Goal: Information Seeking & Learning: Find specific fact

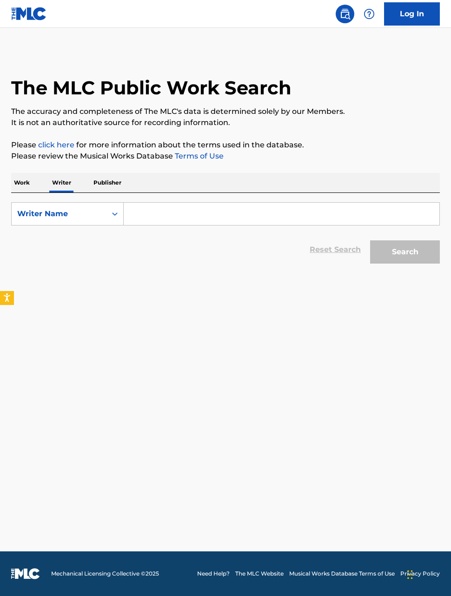
click at [155, 211] on input "Search Form" at bounding box center [281, 214] width 315 height 22
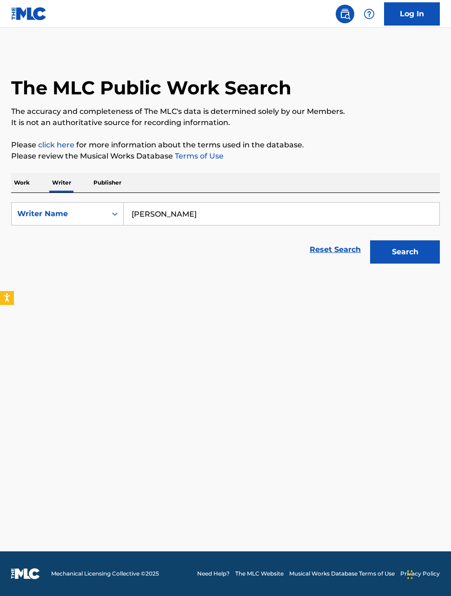
type input "[PERSON_NAME]"
click at [405, 252] on button "Search" at bounding box center [405, 251] width 70 height 23
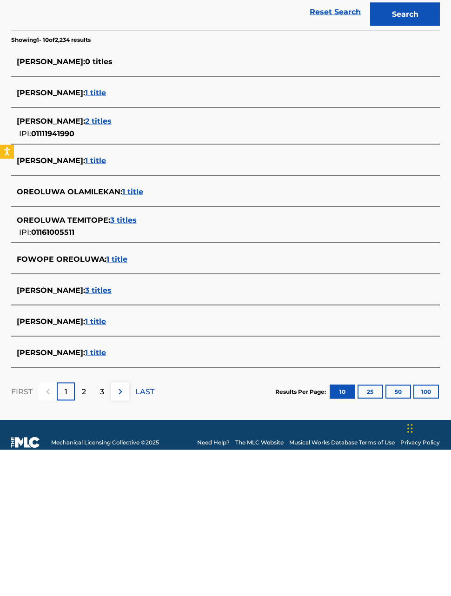
scroll to position [106, 0]
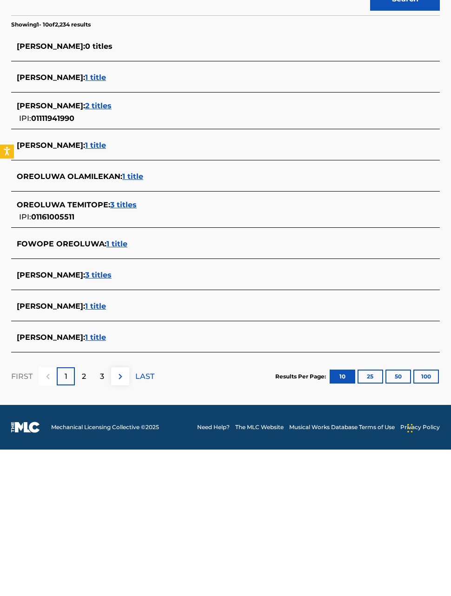
click at [118, 347] on span "3 titles" at bounding box center [123, 351] width 26 height 9
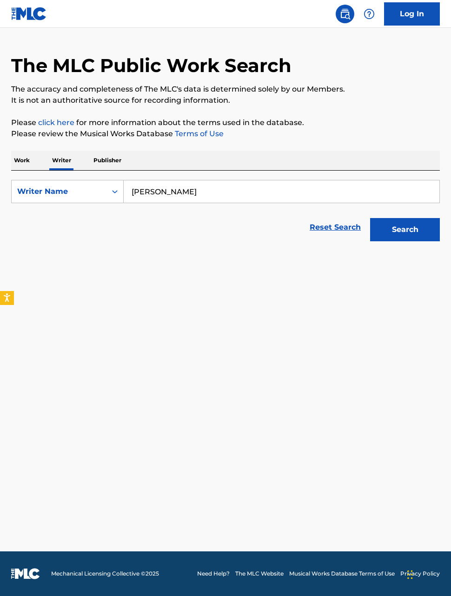
scroll to position [0, 0]
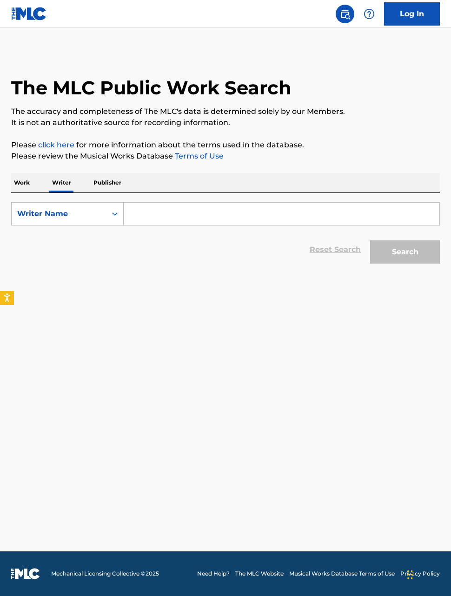
click at [155, 216] on input "Search Form" at bounding box center [281, 214] width 315 height 22
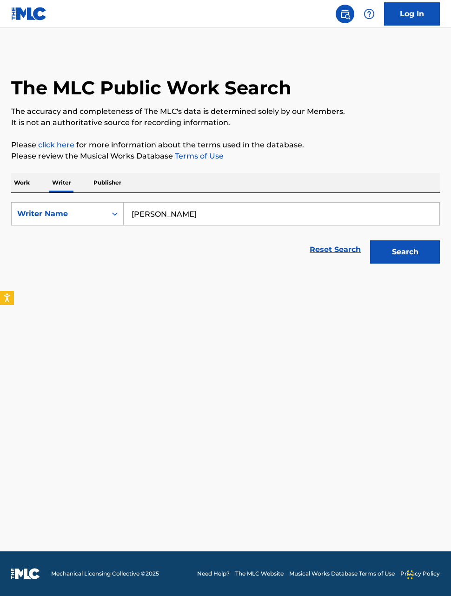
type input "[PERSON_NAME]"
click at [405, 252] on button "Search" at bounding box center [405, 251] width 70 height 23
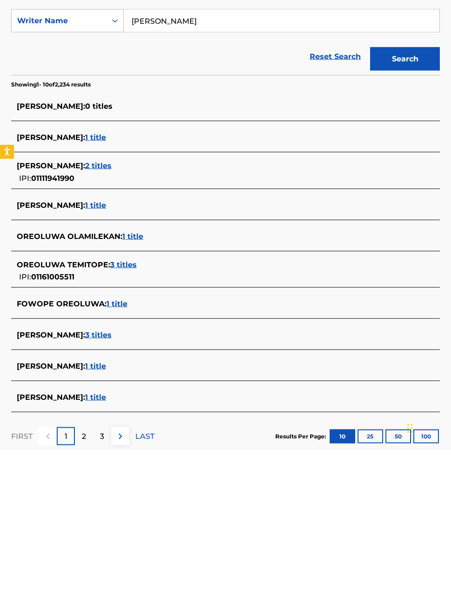
scroll to position [106, 0]
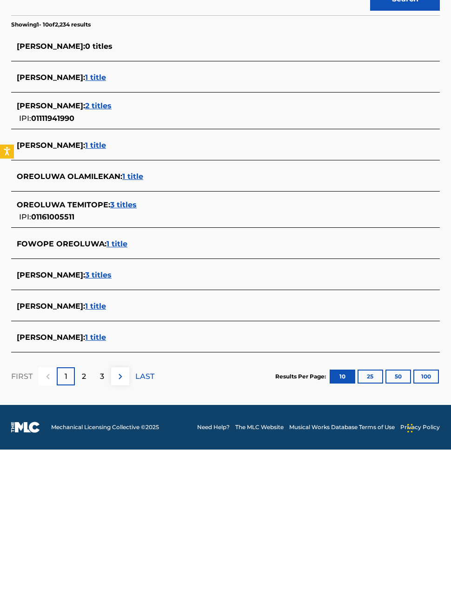
click at [111, 417] on span "3 titles" at bounding box center [98, 421] width 26 height 9
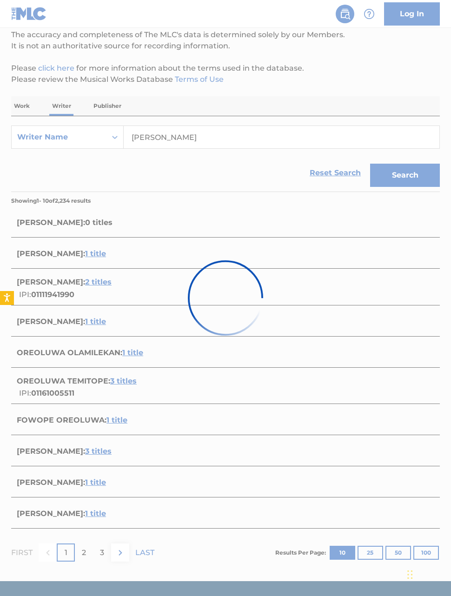
scroll to position [0, 0]
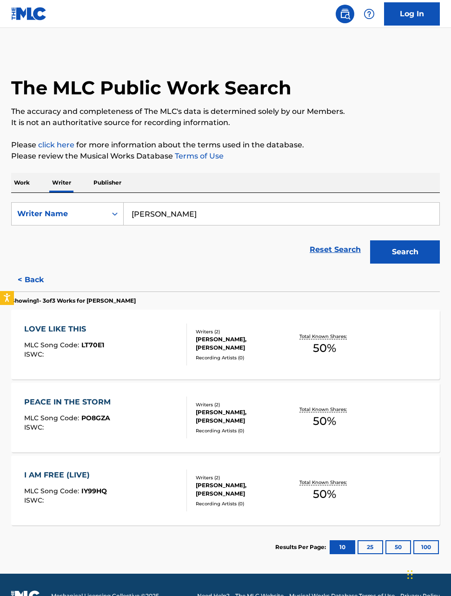
click at [286, 355] on div "Recording Artists ( 0 )" at bounding box center [242, 357] width 93 height 7
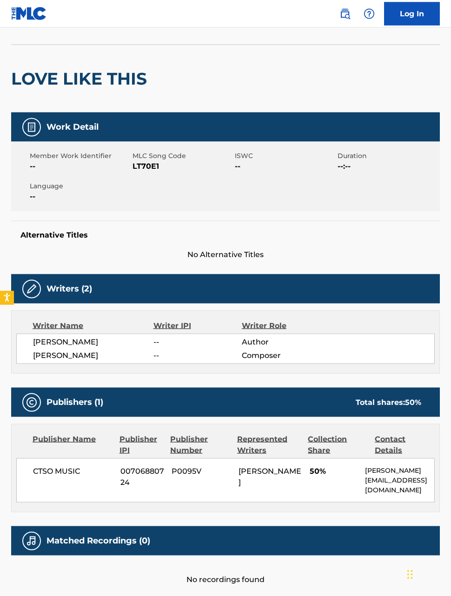
scroll to position [63, 0]
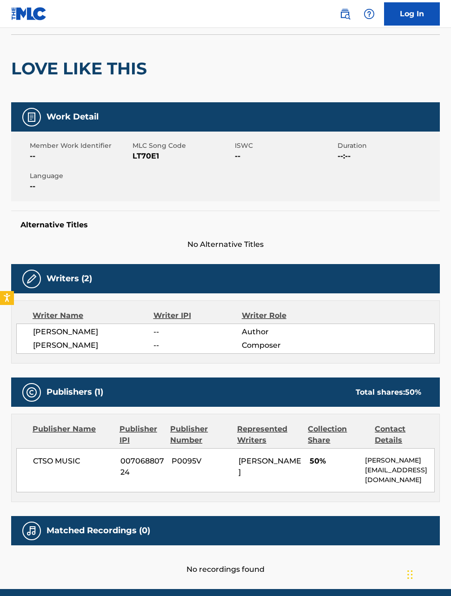
click at [264, 432] on div "Represented Writers" at bounding box center [269, 434] width 64 height 22
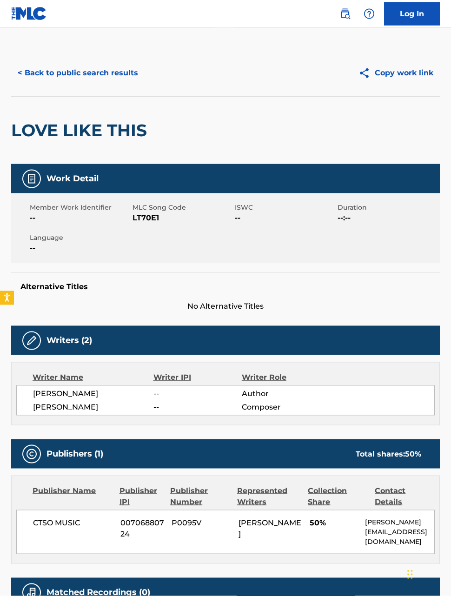
scroll to position [0, 0]
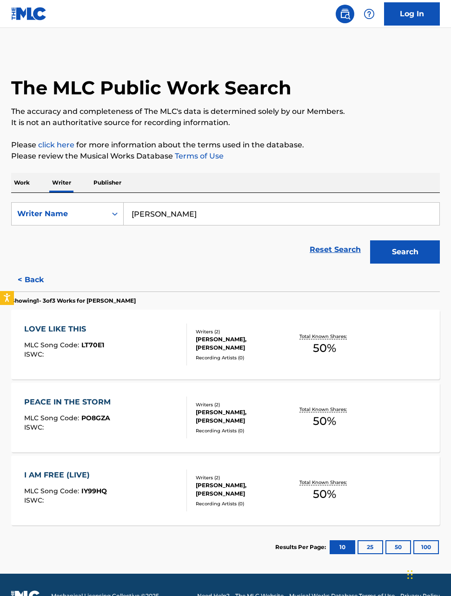
click at [236, 412] on div "OREOLUWA CLARKE, ISREAL DAMMY" at bounding box center [242, 416] width 93 height 17
